Goal: Learn about a topic

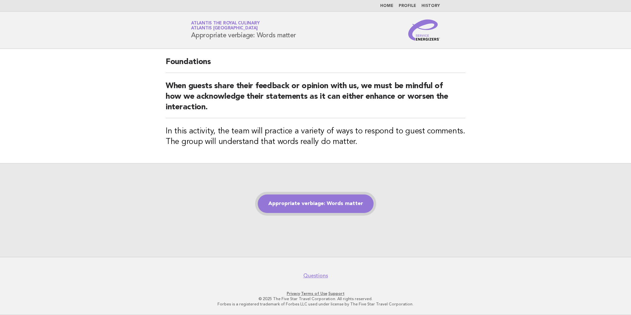
click at [320, 197] on link "Appropriate verbiage: Words matter" at bounding box center [316, 203] width 116 height 18
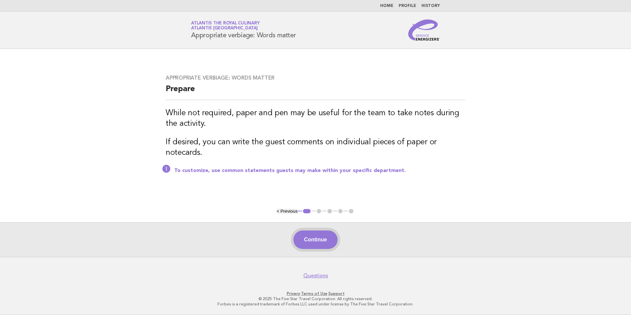
click at [303, 236] on button "Continue" at bounding box center [315, 239] width 44 height 18
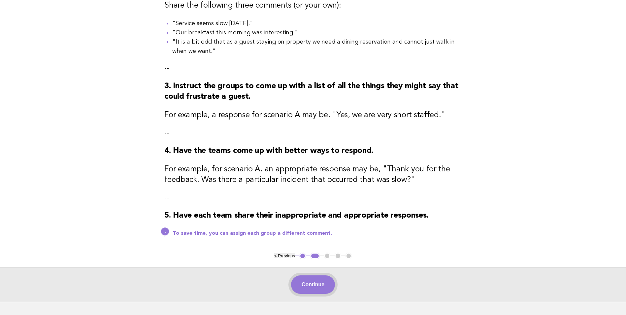
click at [320, 284] on button "Continue" at bounding box center [313, 284] width 44 height 18
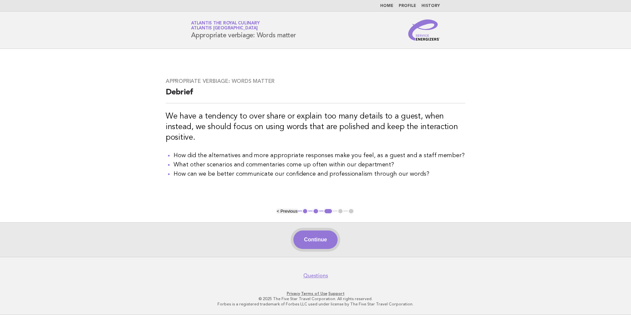
click at [328, 243] on button "Continue" at bounding box center [315, 239] width 44 height 18
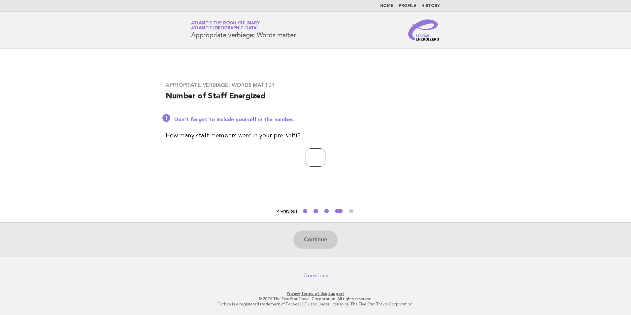
click at [319, 156] on input "number" at bounding box center [316, 157] width 20 height 18
type input "*"
click at [316, 245] on button "Continue" at bounding box center [315, 239] width 44 height 18
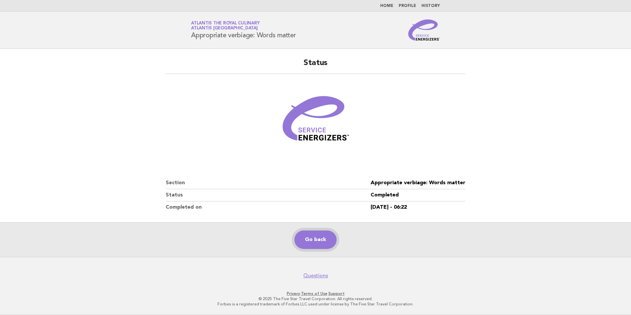
click at [308, 242] on link "Go back" at bounding box center [315, 239] width 42 height 18
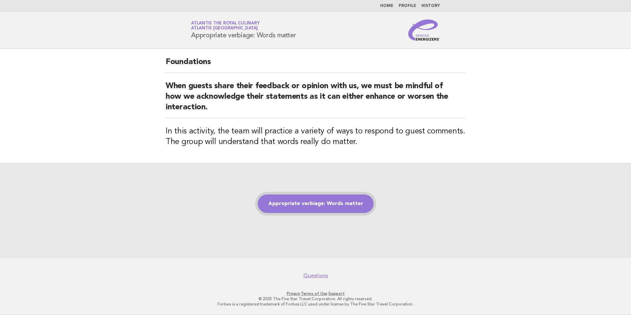
click at [307, 199] on link "Appropriate verbiage: Words matter" at bounding box center [316, 203] width 116 height 18
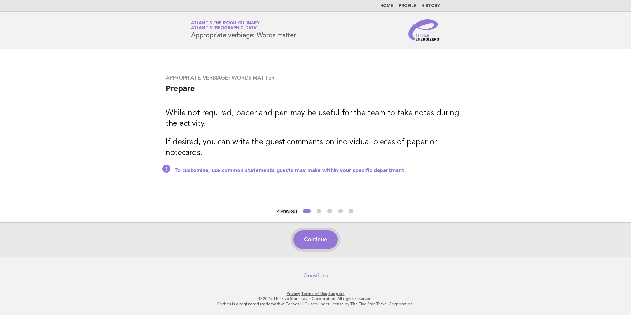
click at [317, 240] on button "Continue" at bounding box center [315, 239] width 44 height 18
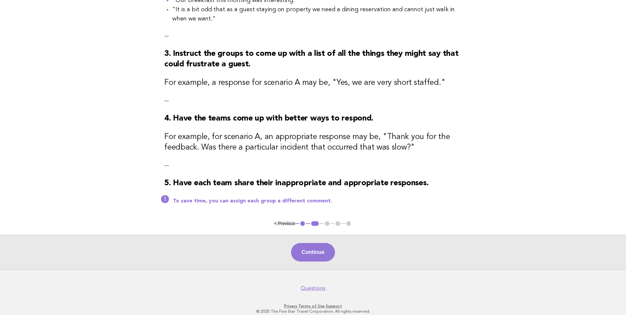
scroll to position [198, 0]
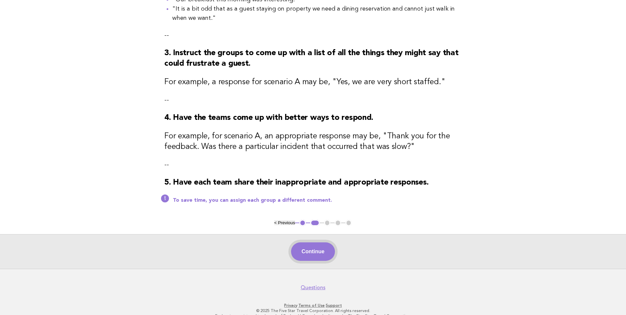
click at [326, 259] on button "Continue" at bounding box center [313, 251] width 44 height 18
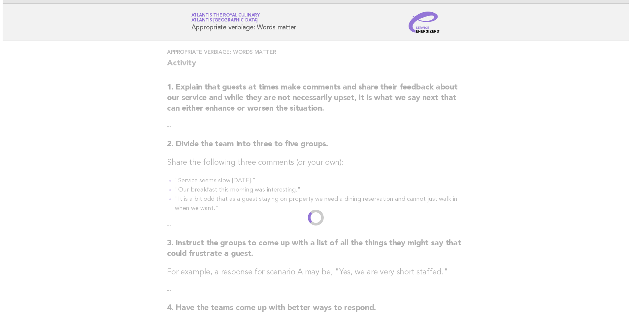
scroll to position [0, 0]
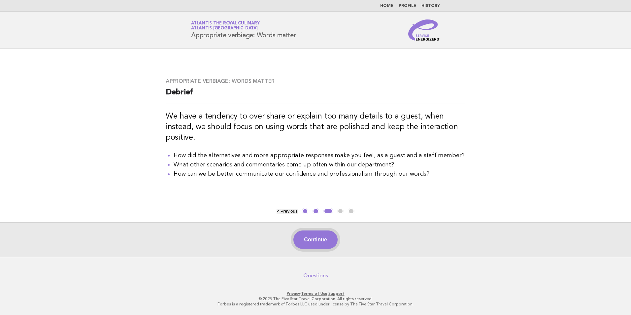
click at [319, 243] on button "Continue" at bounding box center [315, 239] width 44 height 18
